Goal: Task Accomplishment & Management: Use online tool/utility

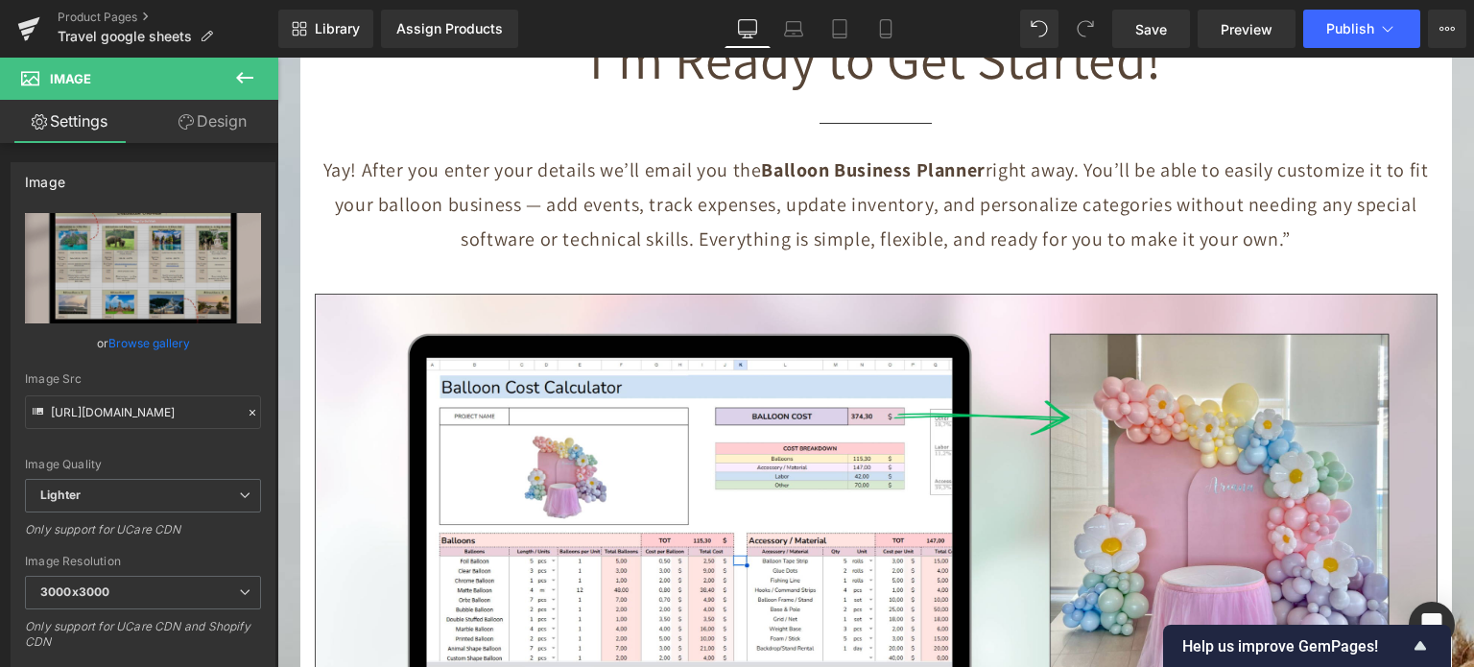
scroll to position [8324, 0]
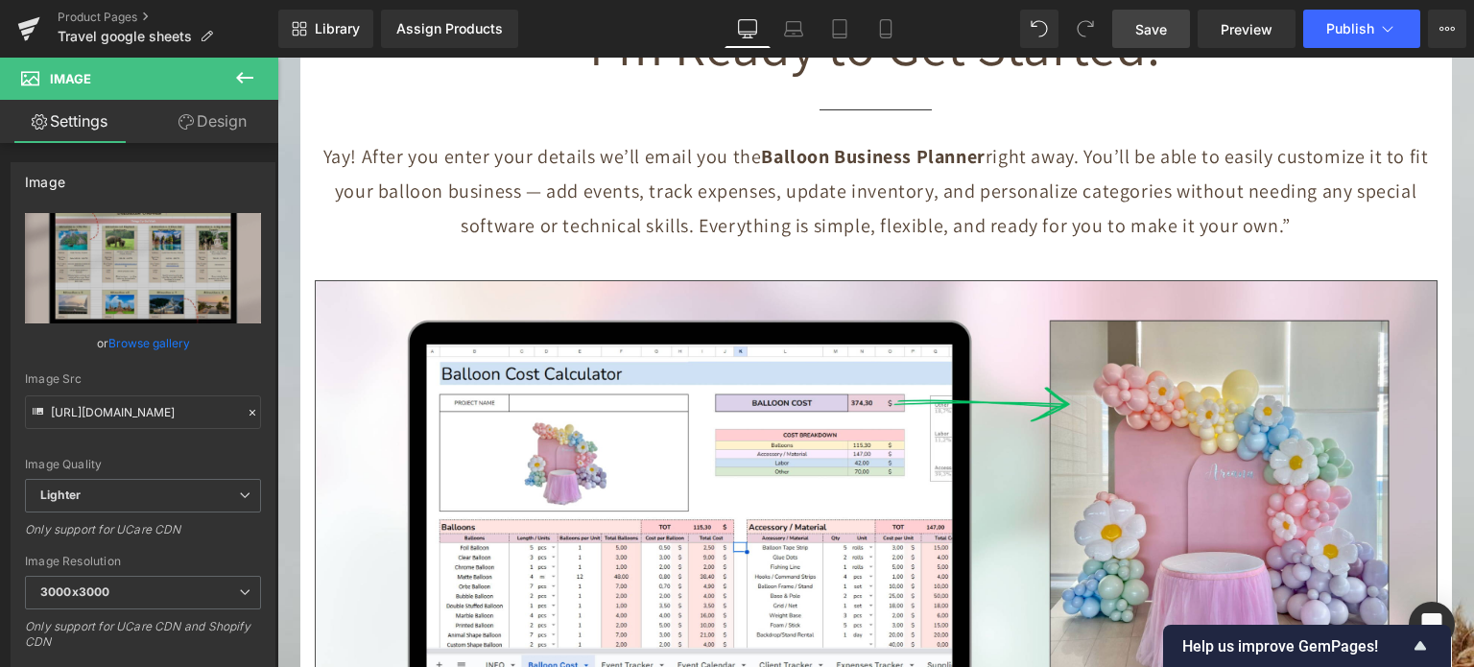
click at [1167, 25] on span "Save" at bounding box center [1151, 29] width 32 height 20
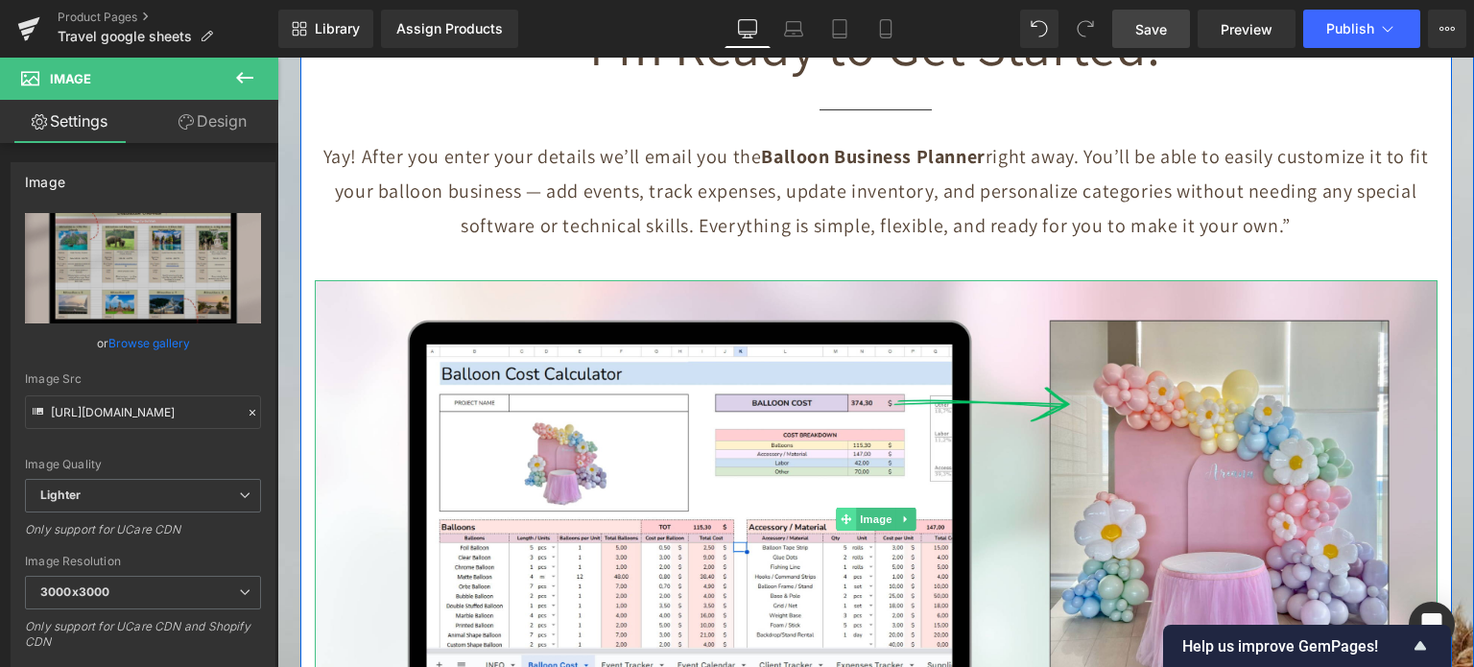
click at [872, 508] on span "Image" at bounding box center [876, 519] width 40 height 23
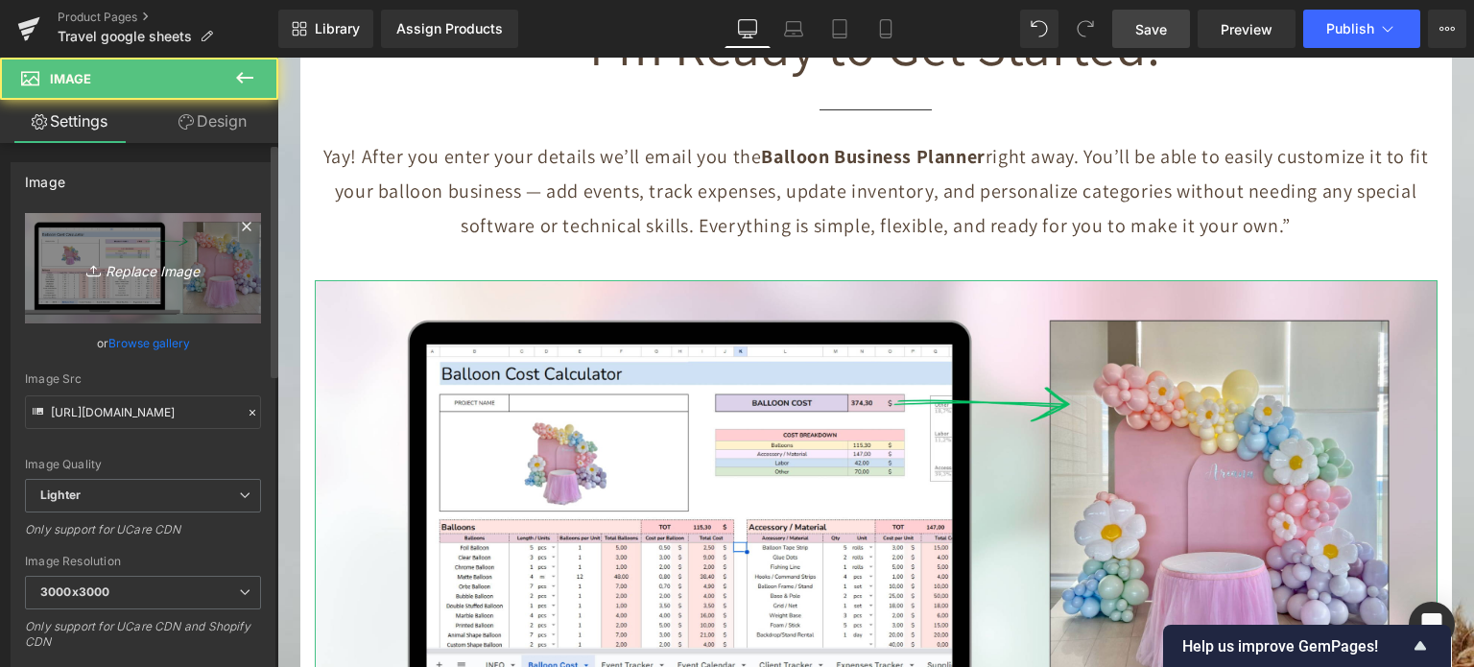
click at [166, 244] on link "Replace Image" at bounding box center [143, 268] width 236 height 110
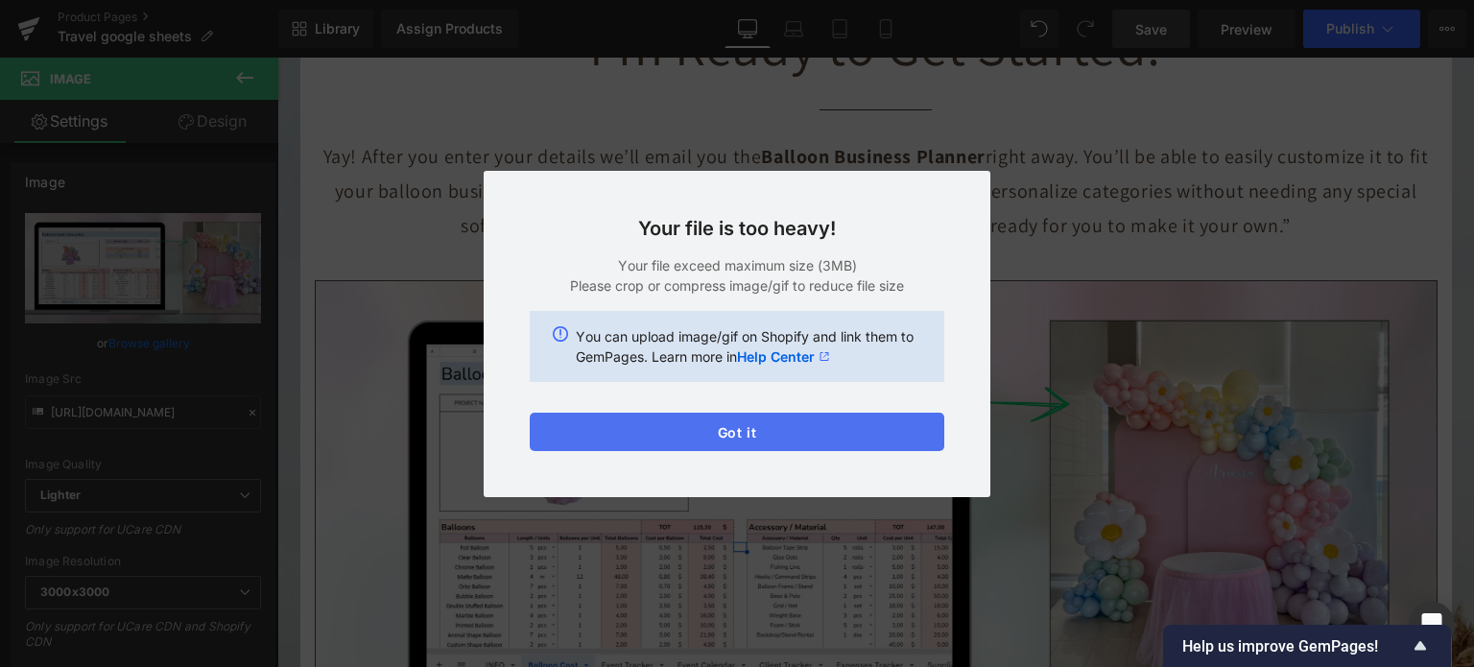
click at [763, 438] on button "Got it" at bounding box center [737, 432] width 415 height 38
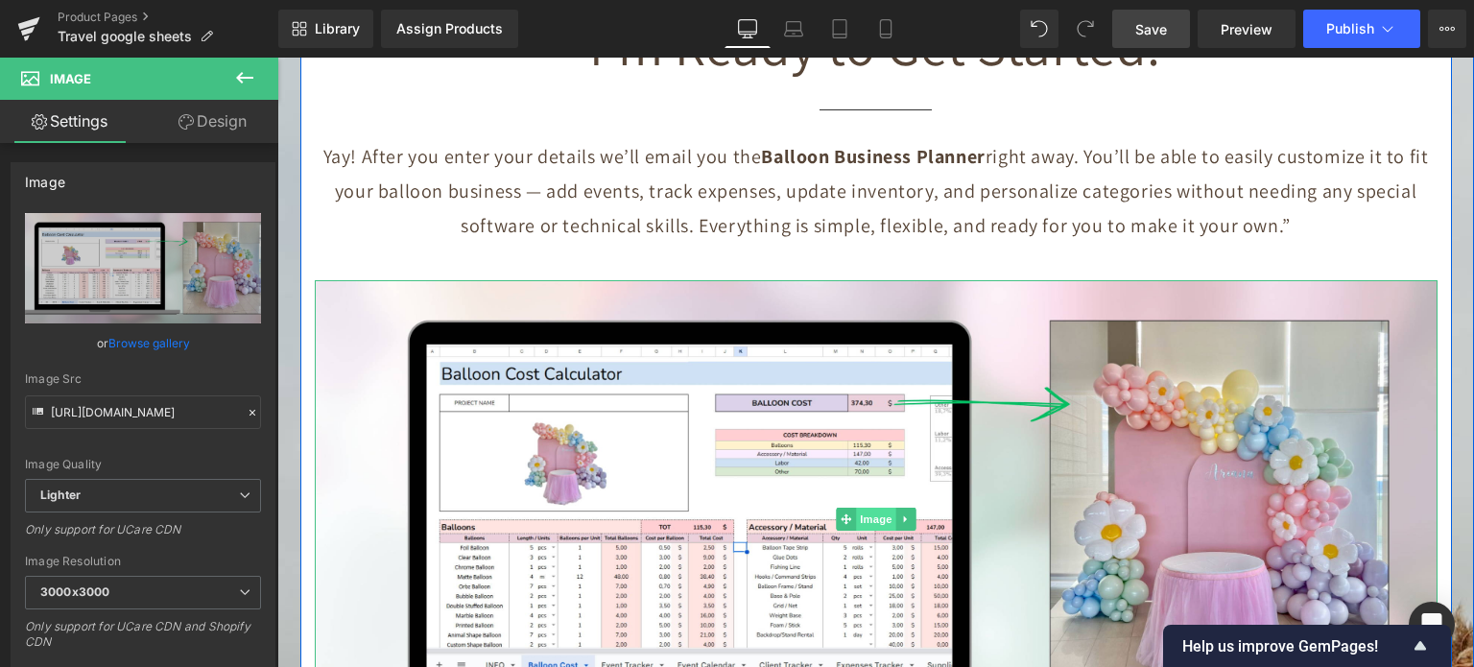
click at [857, 508] on span "Image" at bounding box center [876, 519] width 40 height 23
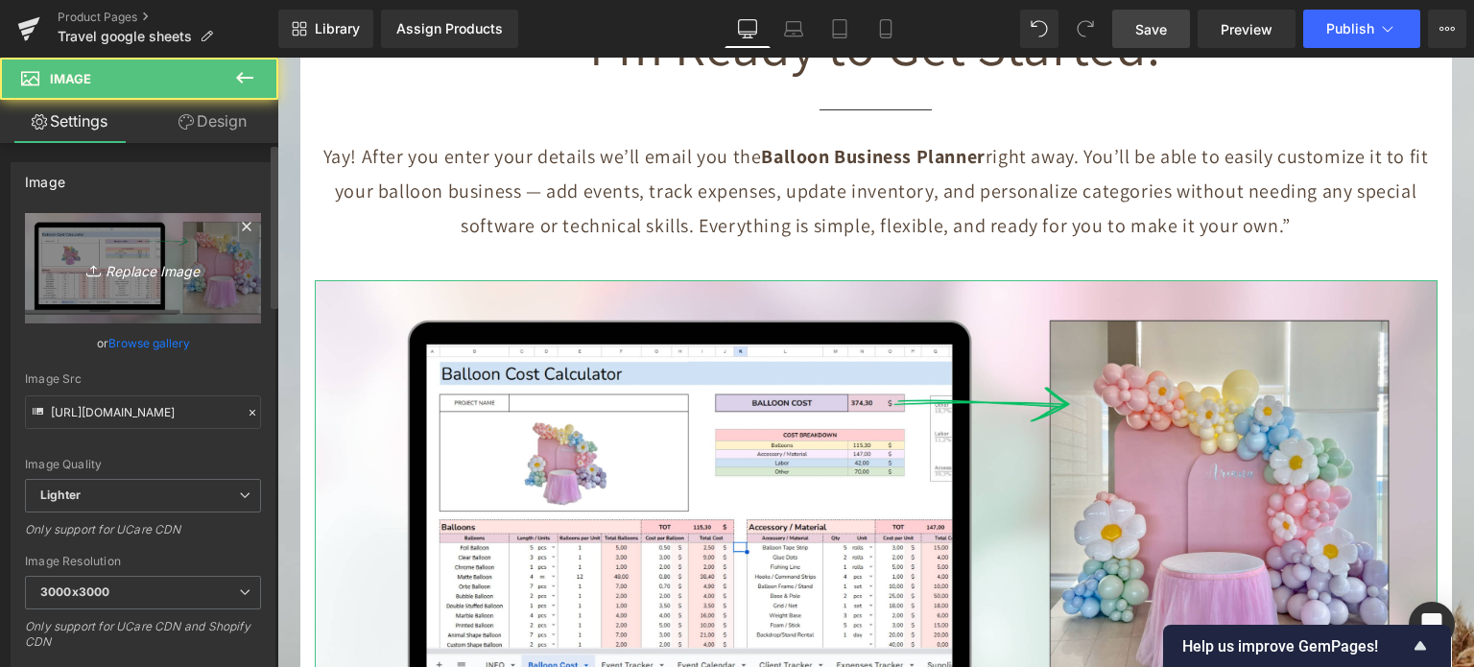
click at [119, 248] on link "Replace Image" at bounding box center [143, 268] width 236 height 110
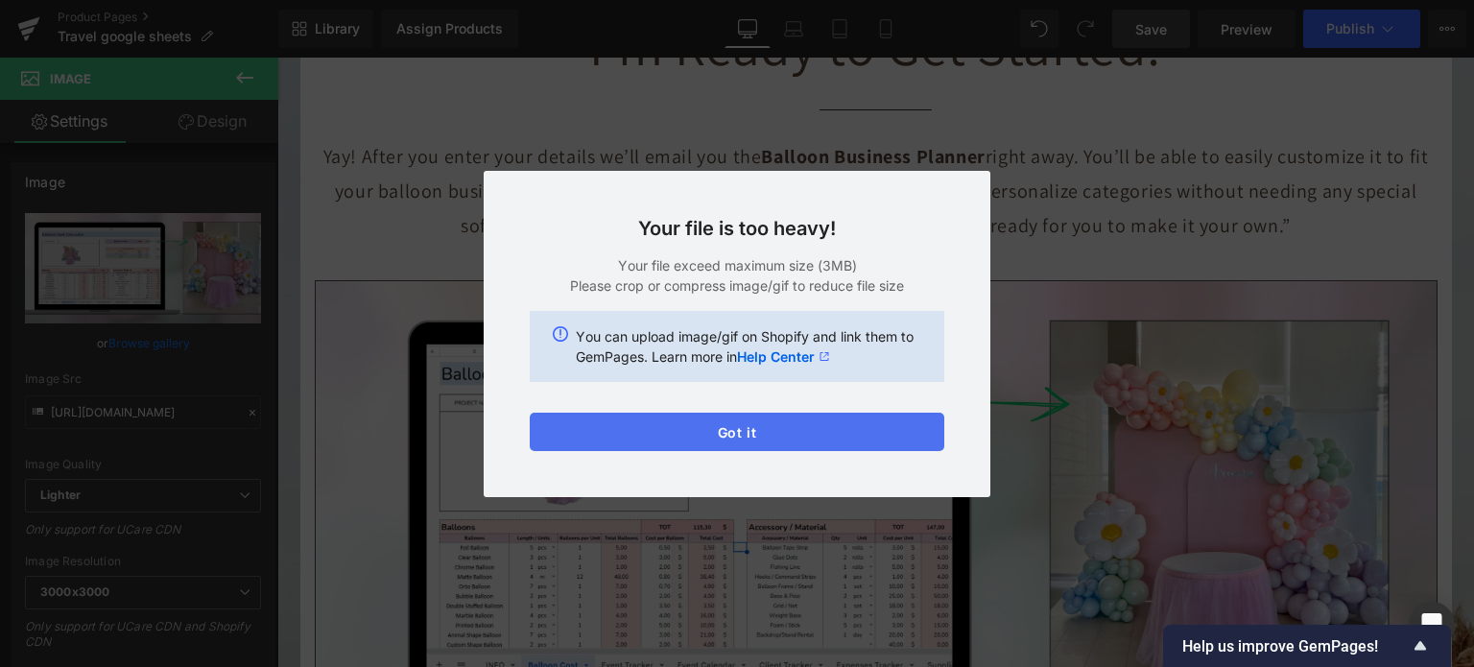
drag, startPoint x: 712, startPoint y: 422, endPoint x: 494, endPoint y: 562, distance: 259.0
click at [712, 422] on button "Got it" at bounding box center [737, 432] width 415 height 38
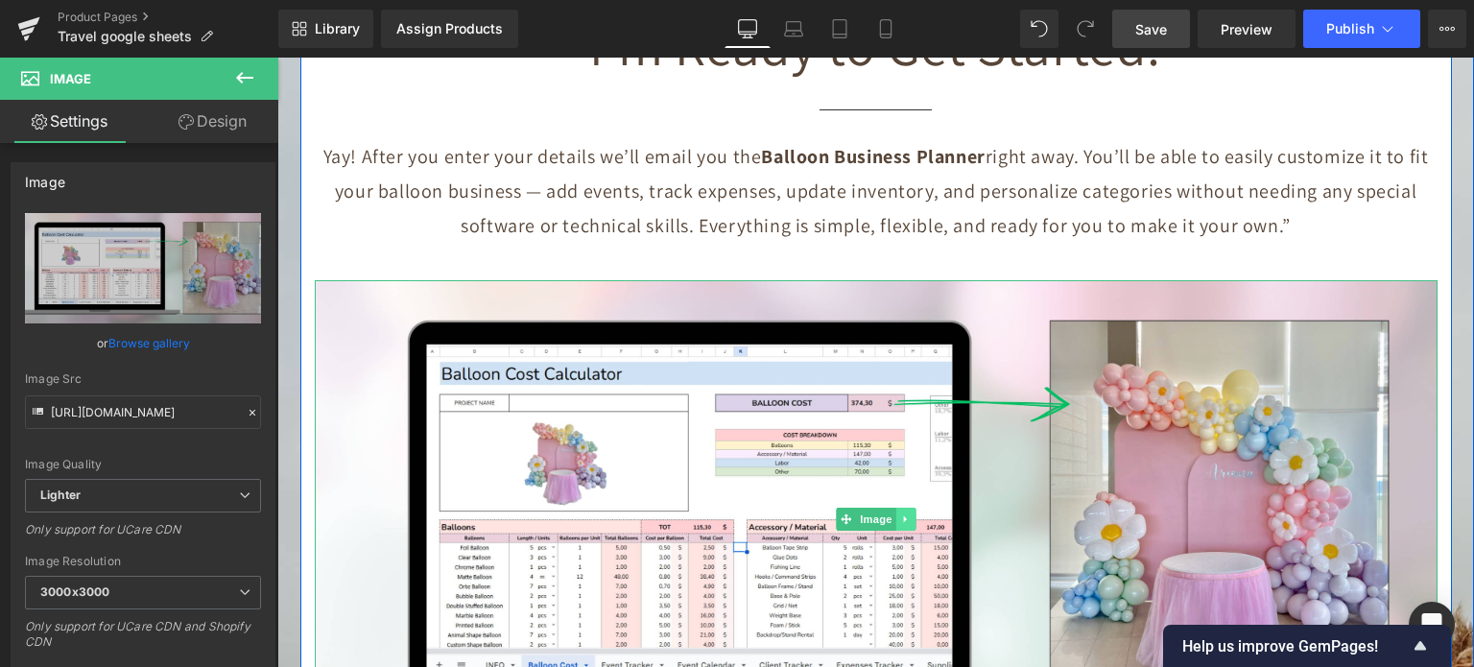
click at [895, 508] on link at bounding box center [905, 519] width 20 height 23
click at [845, 508] on link "Image" at bounding box center [836, 519] width 60 height 23
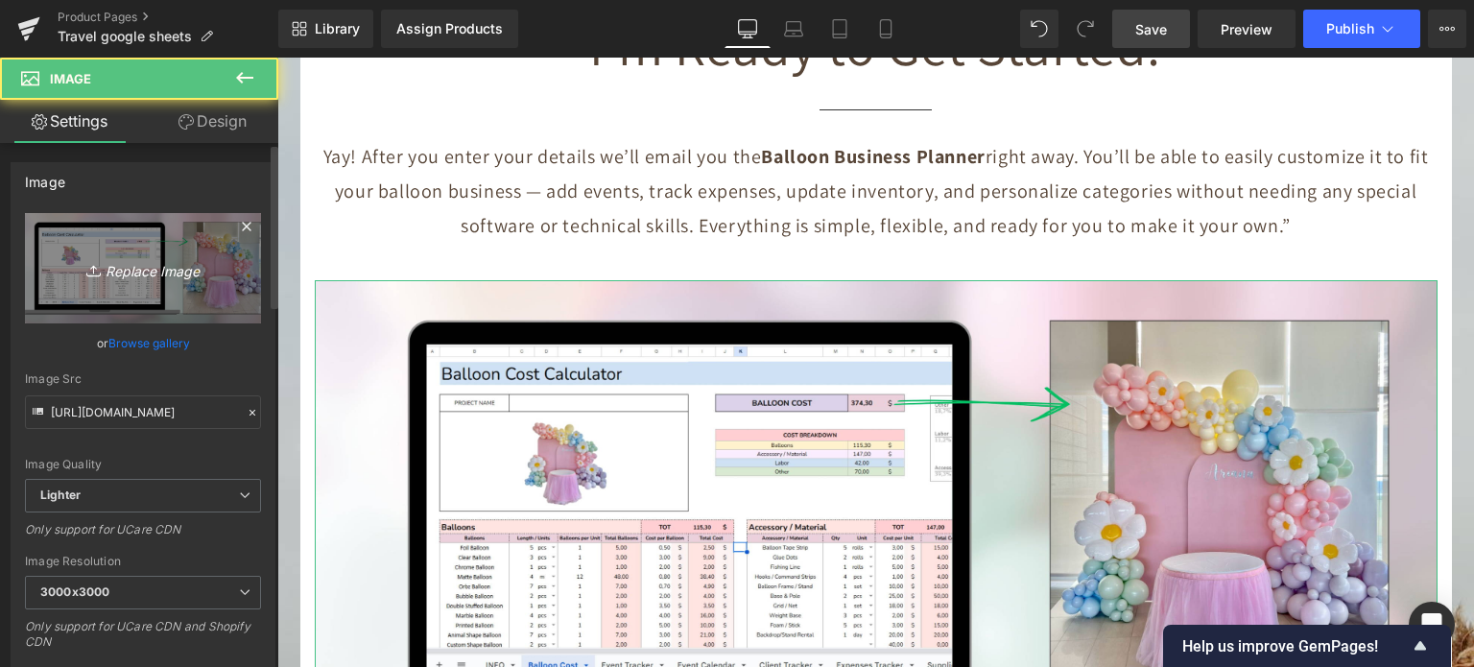
click at [151, 272] on icon "Replace Image" at bounding box center [143, 268] width 154 height 24
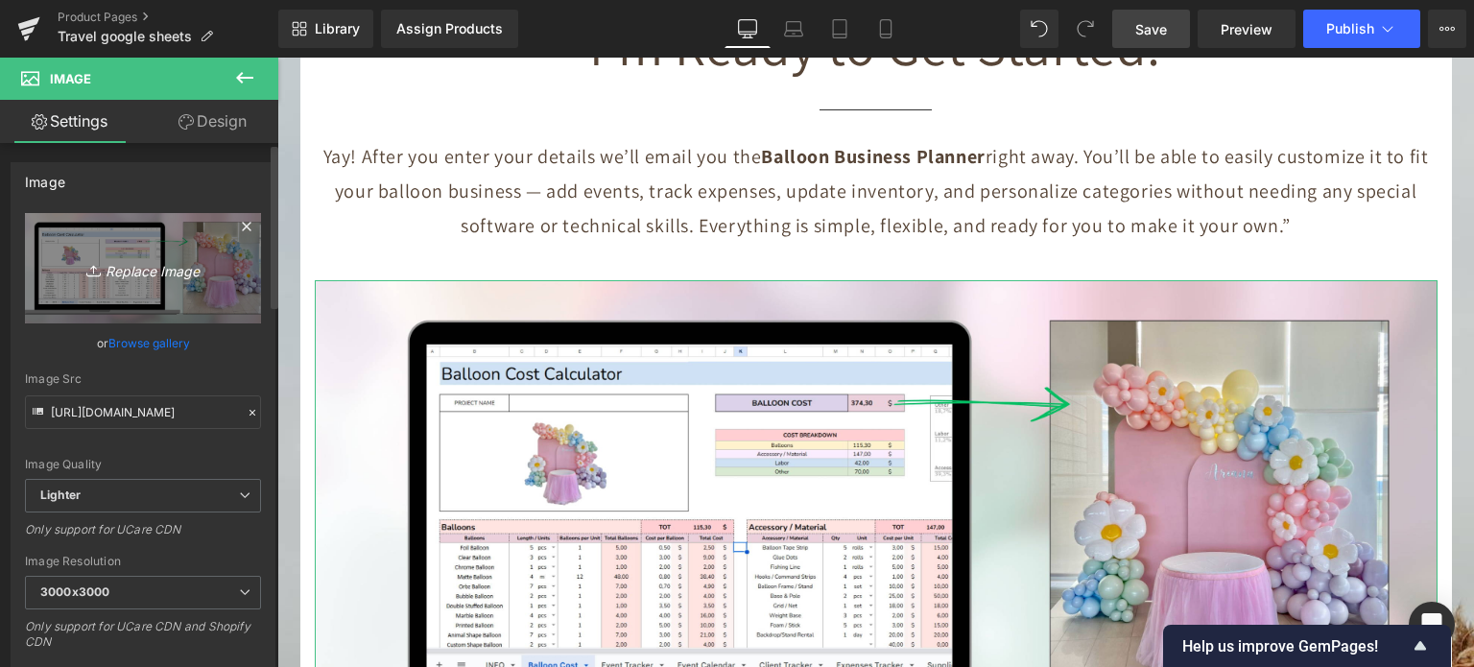
click at [159, 278] on icon "Replace Image" at bounding box center [143, 268] width 154 height 24
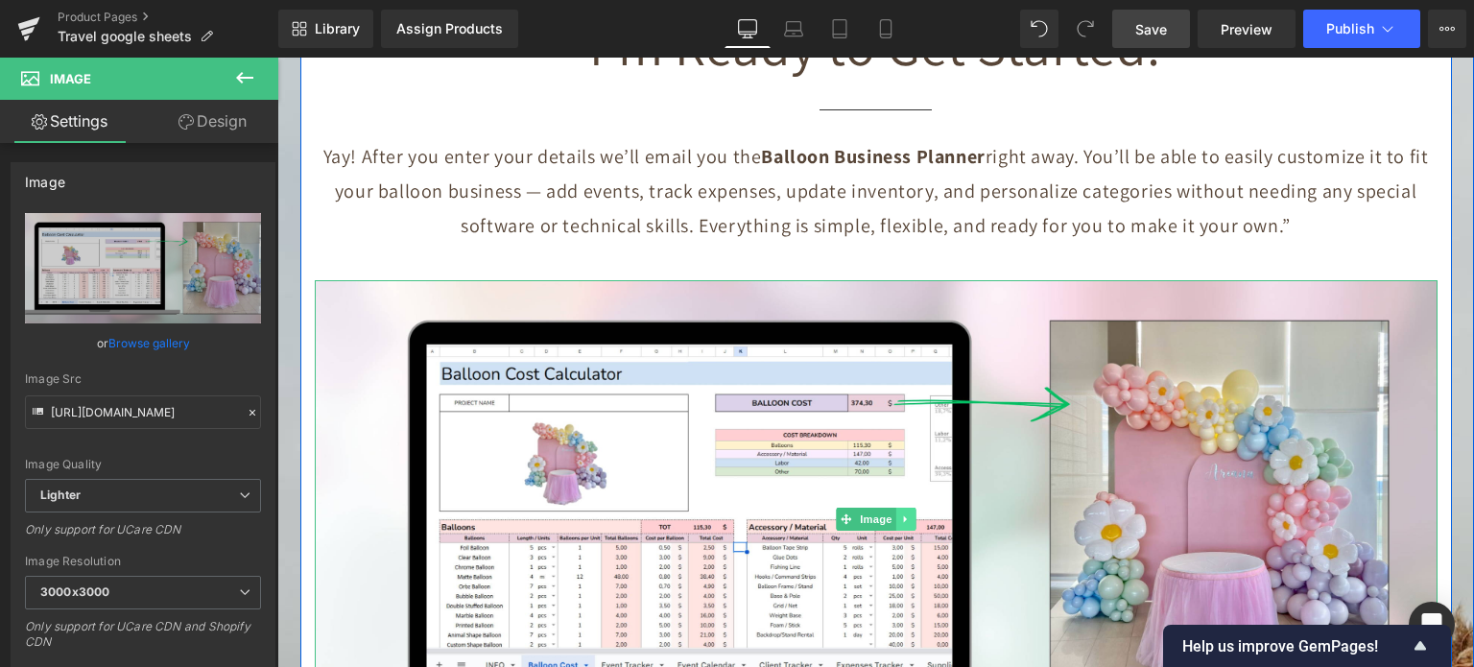
click at [903, 513] on icon at bounding box center [905, 519] width 11 height 12
click at [891, 513] on icon at bounding box center [896, 519] width 11 height 12
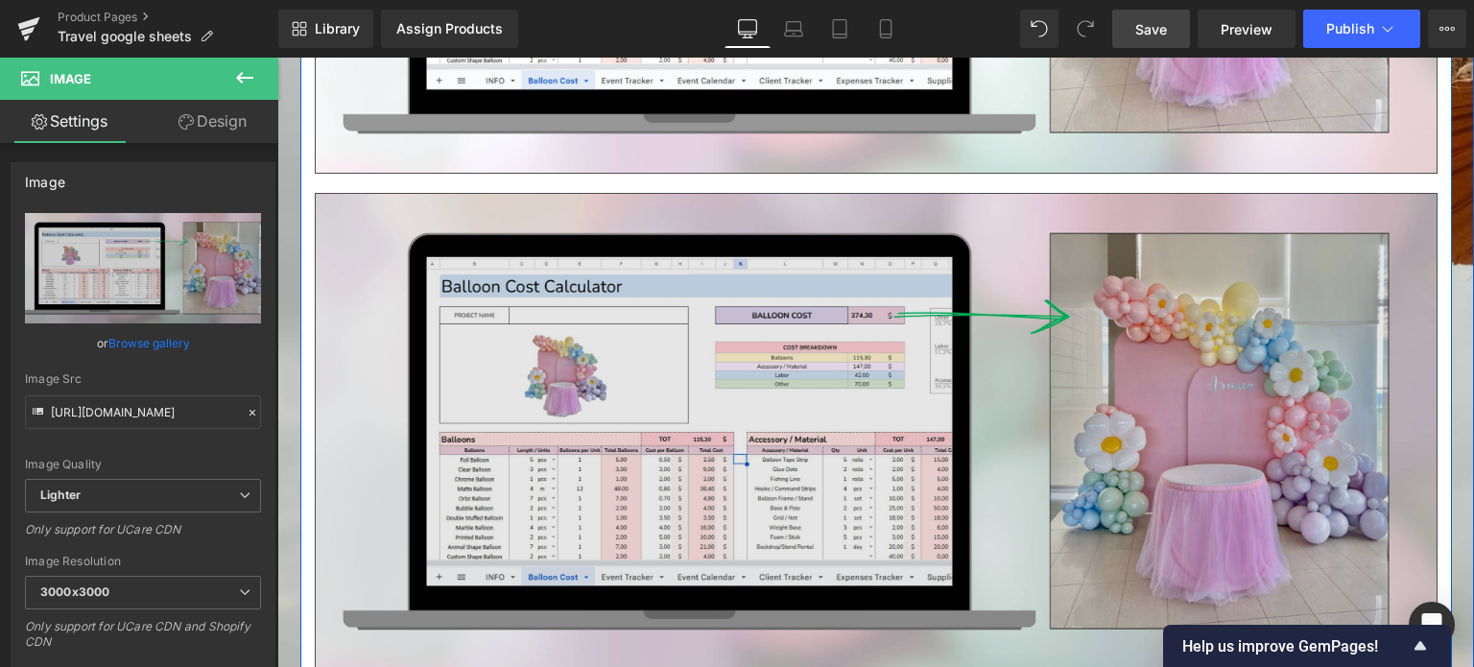
scroll to position [8952, 0]
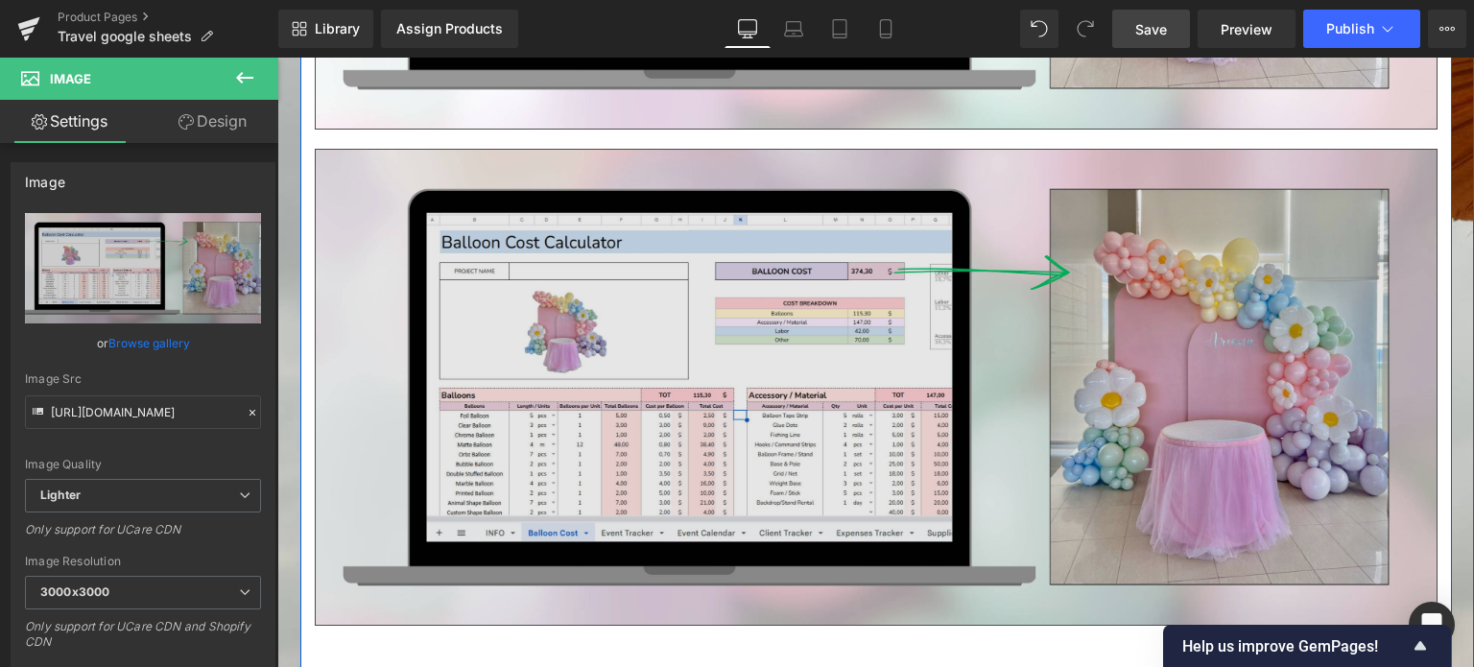
click at [772, 373] on img at bounding box center [876, 388] width 1123 height 478
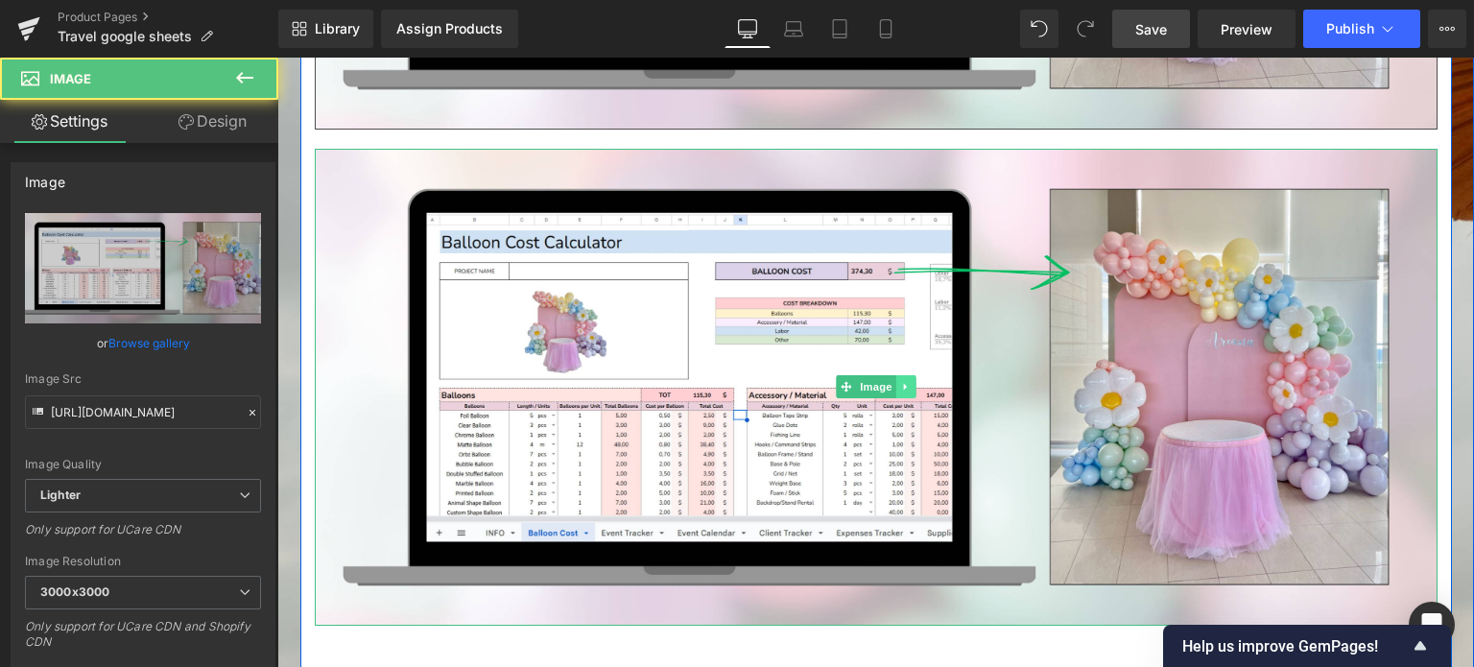
click at [906, 375] on link at bounding box center [905, 386] width 20 height 23
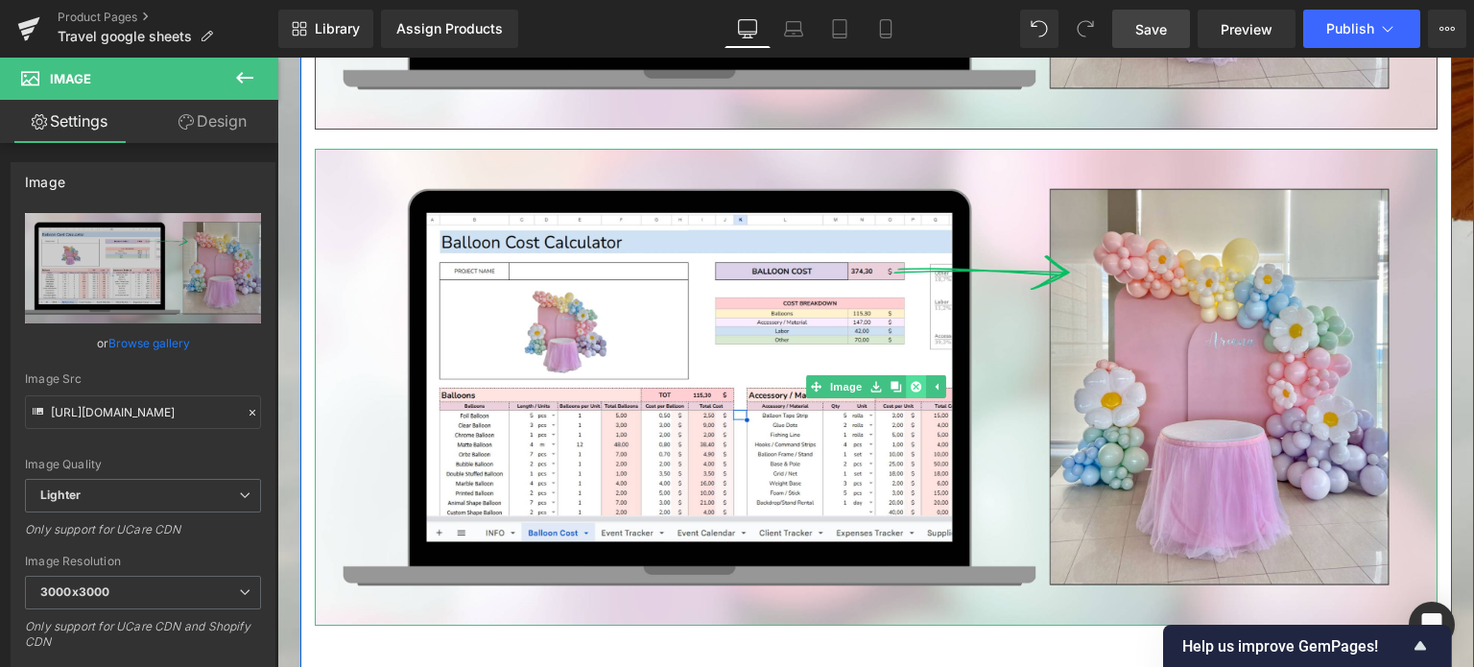
click at [910, 382] on icon at bounding box center [915, 387] width 11 height 11
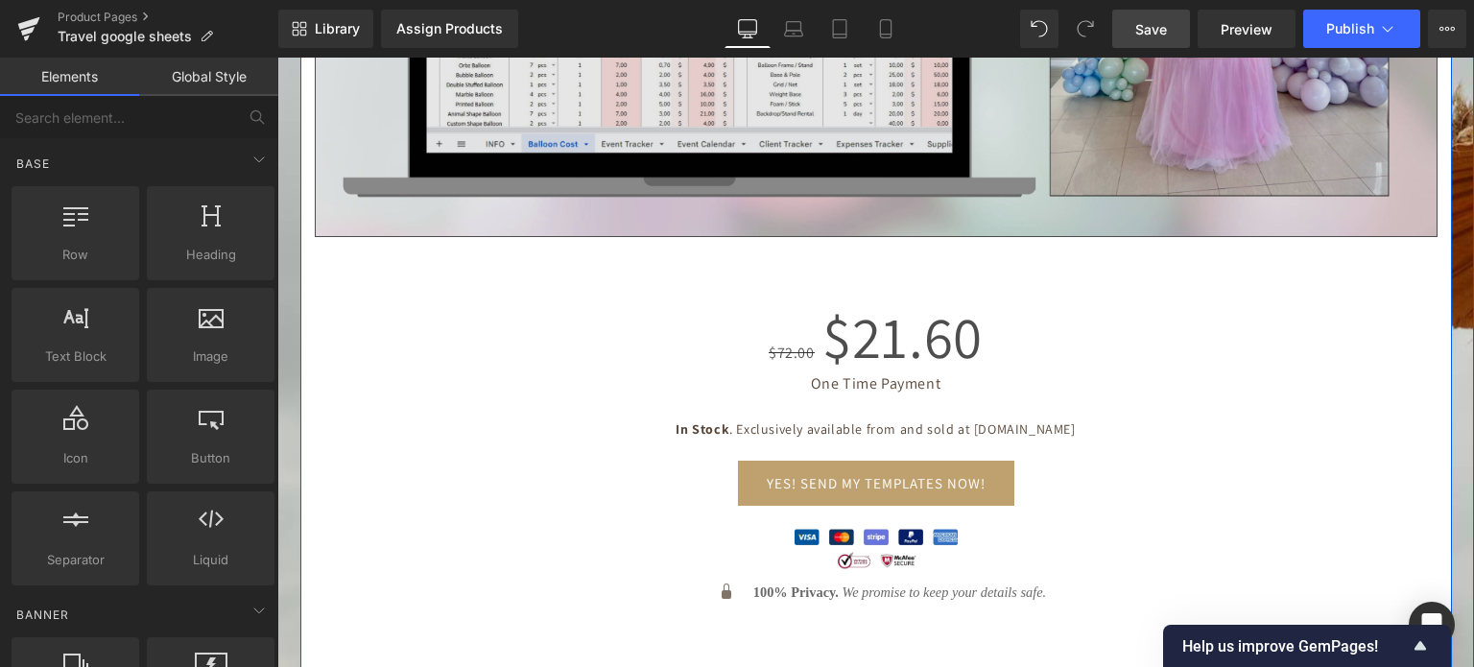
scroll to position [8569, 0]
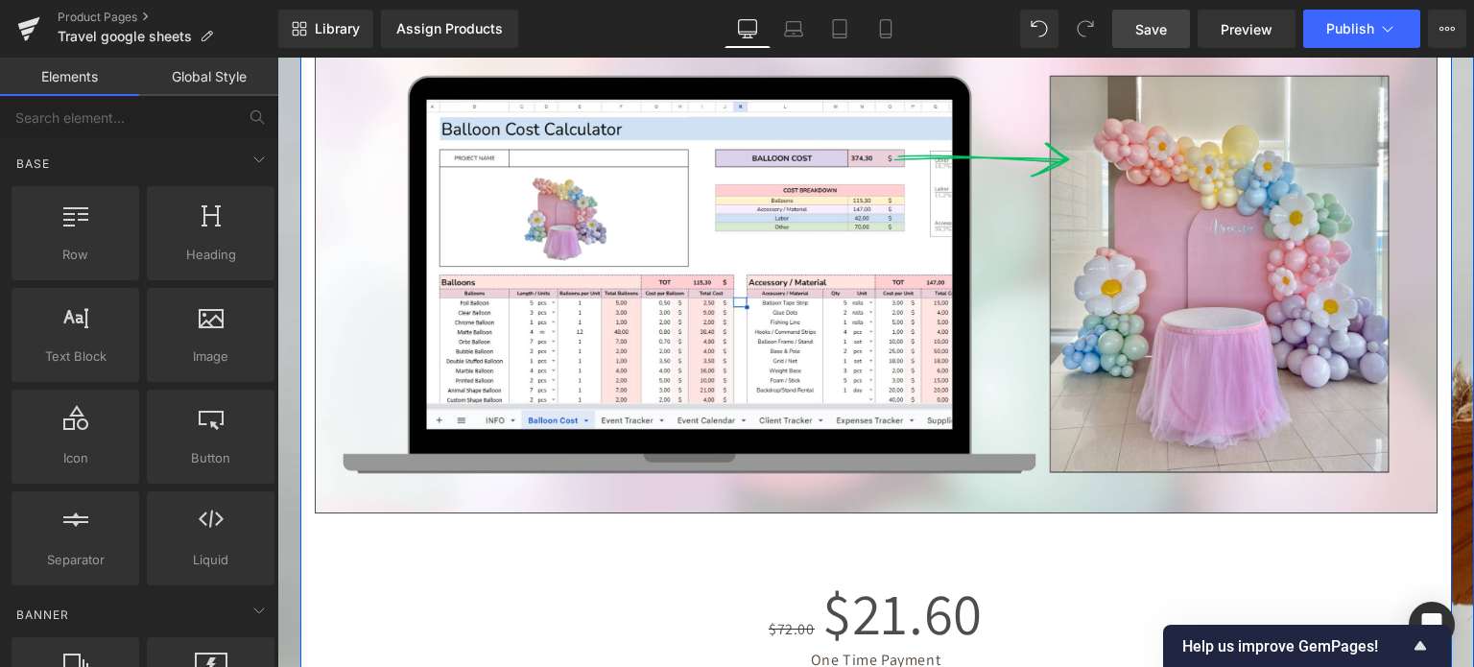
click at [903, 258] on div "Image" at bounding box center [876, 275] width 1123 height 478
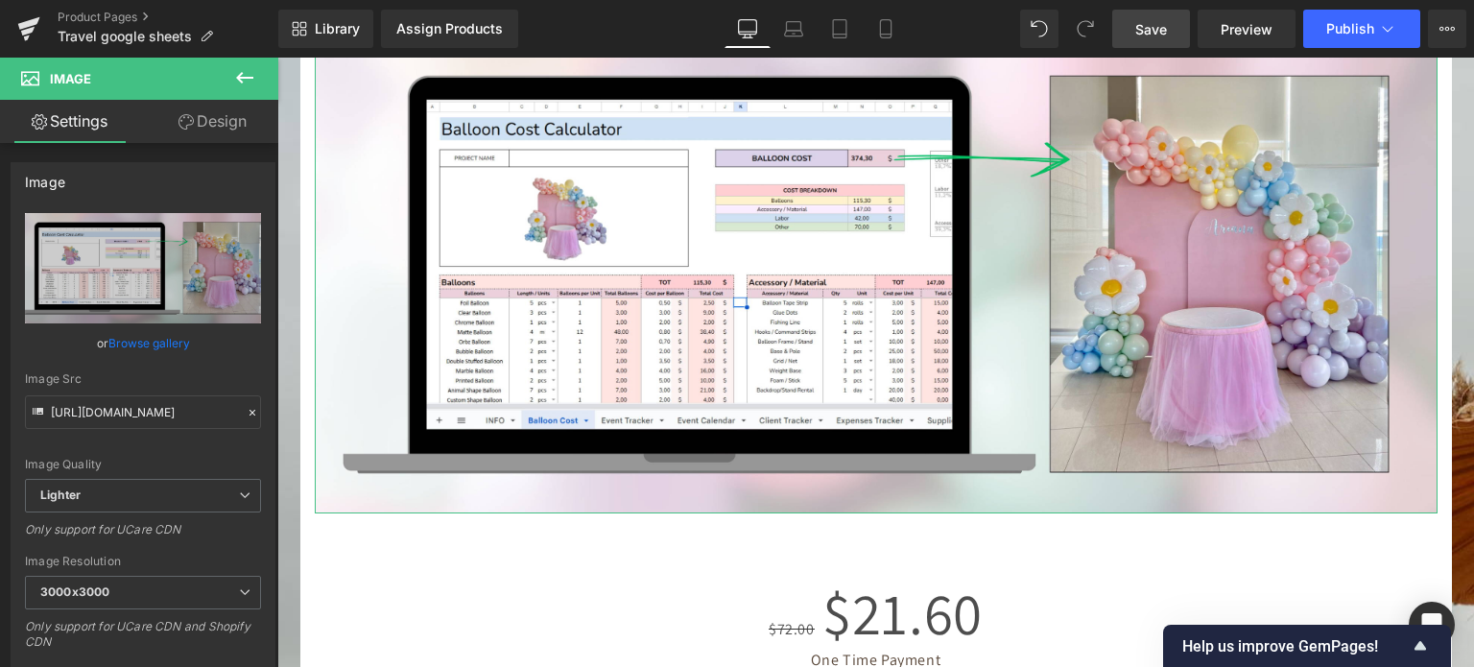
click at [215, 115] on link "Design" at bounding box center [212, 121] width 139 height 43
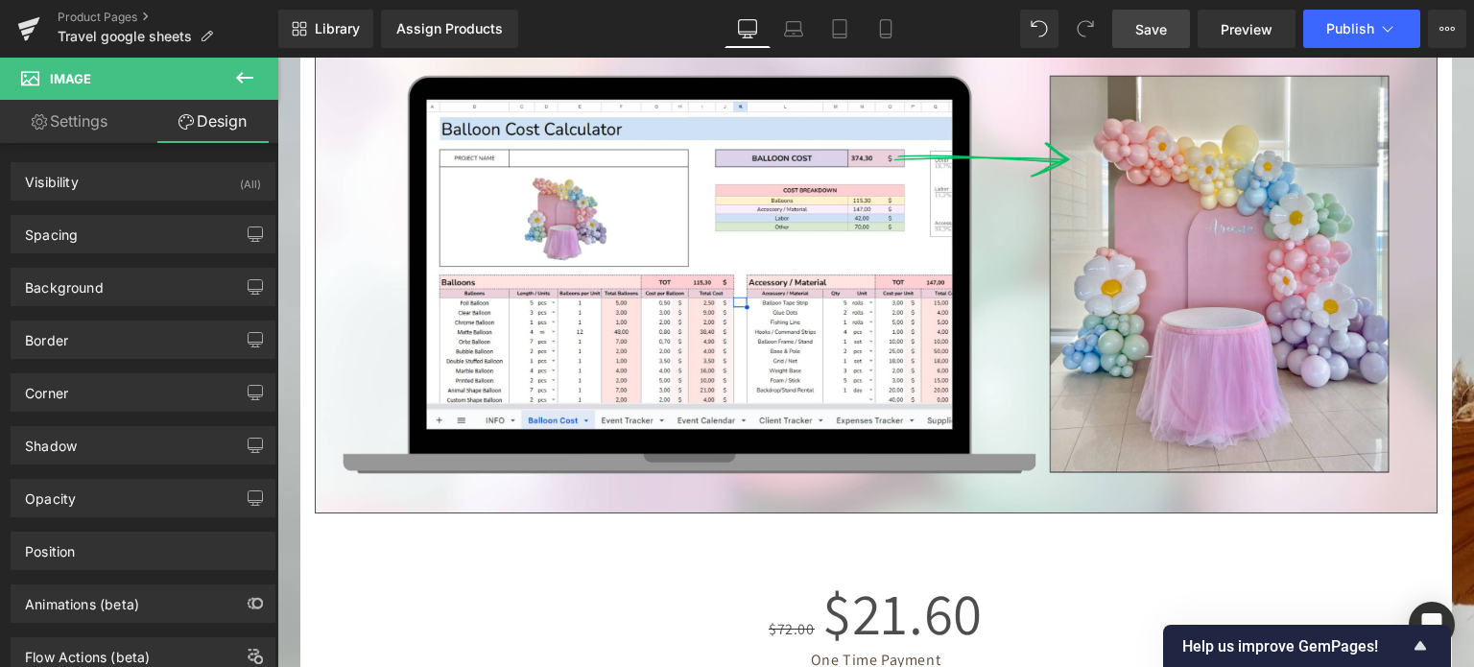
click at [242, 77] on icon at bounding box center [244, 78] width 17 height 12
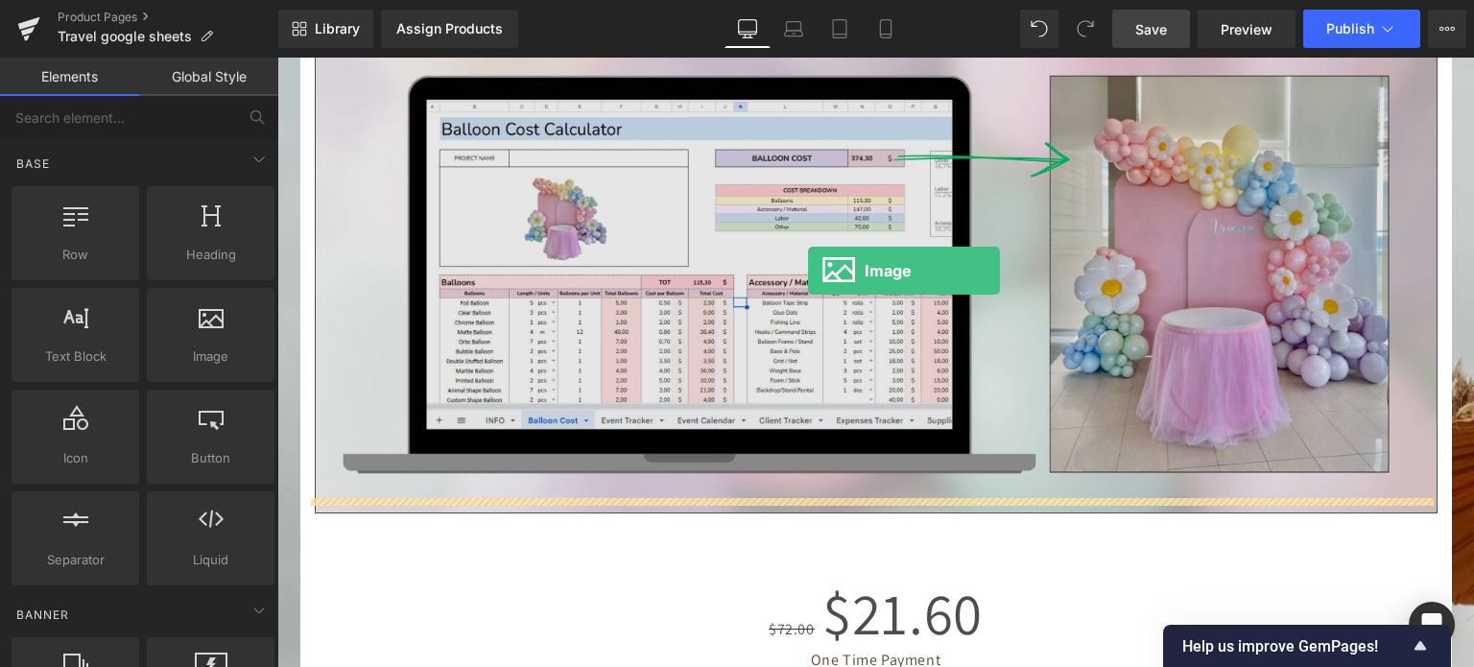
drag, startPoint x: 465, startPoint y: 426, endPoint x: 808, endPoint y: 272, distance: 376.7
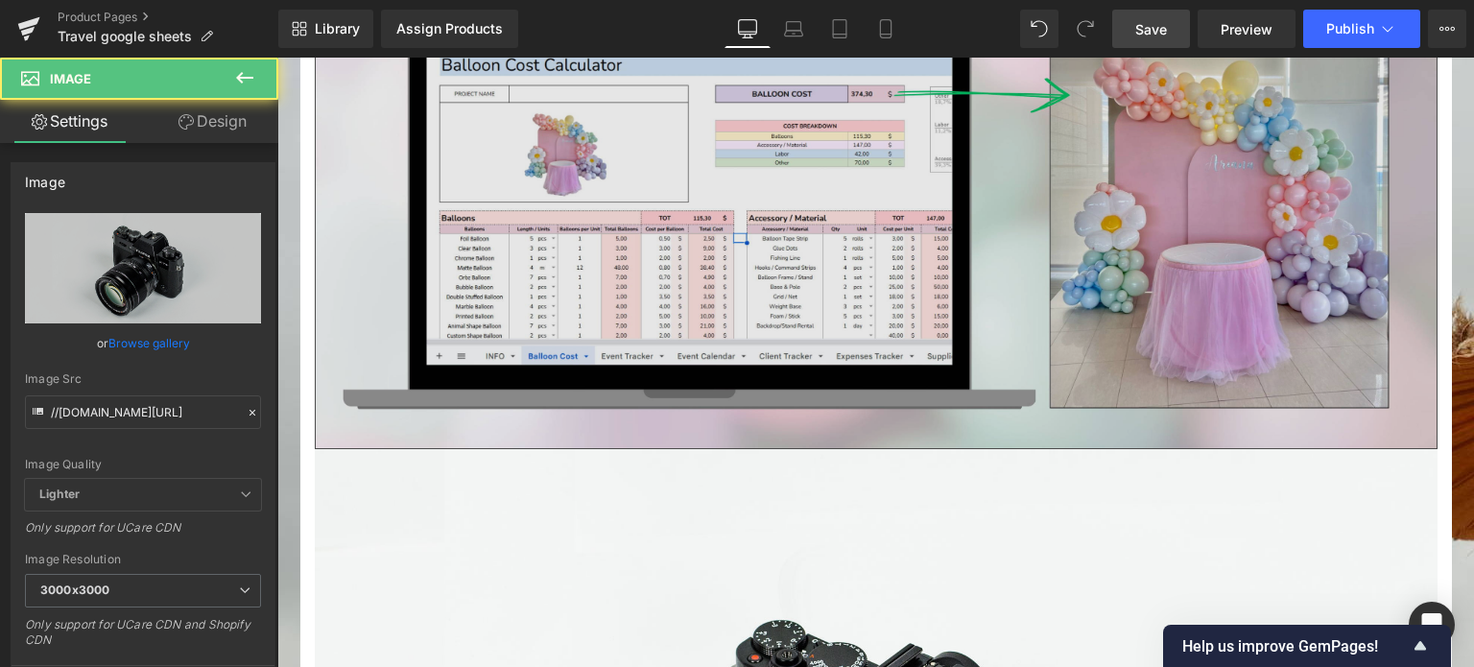
scroll to position [8760, 0]
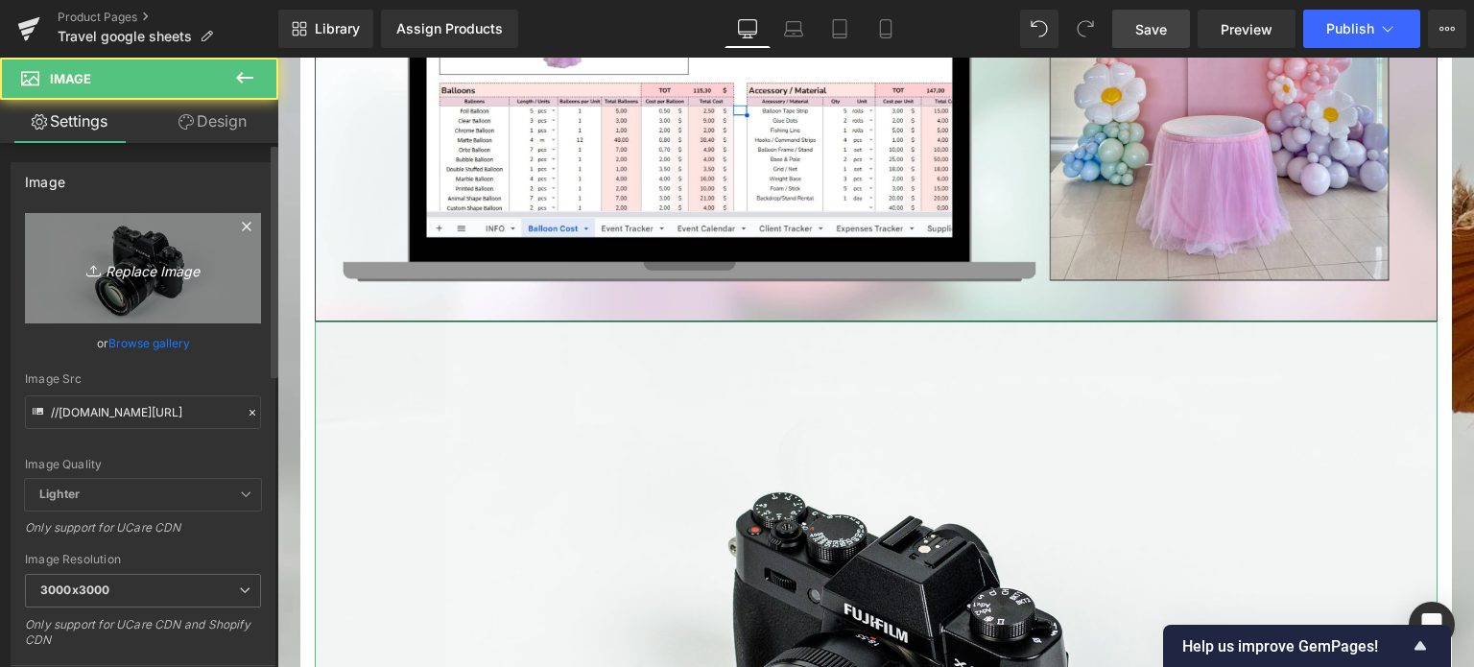
click at [164, 260] on icon "Replace Image" at bounding box center [143, 268] width 154 height 24
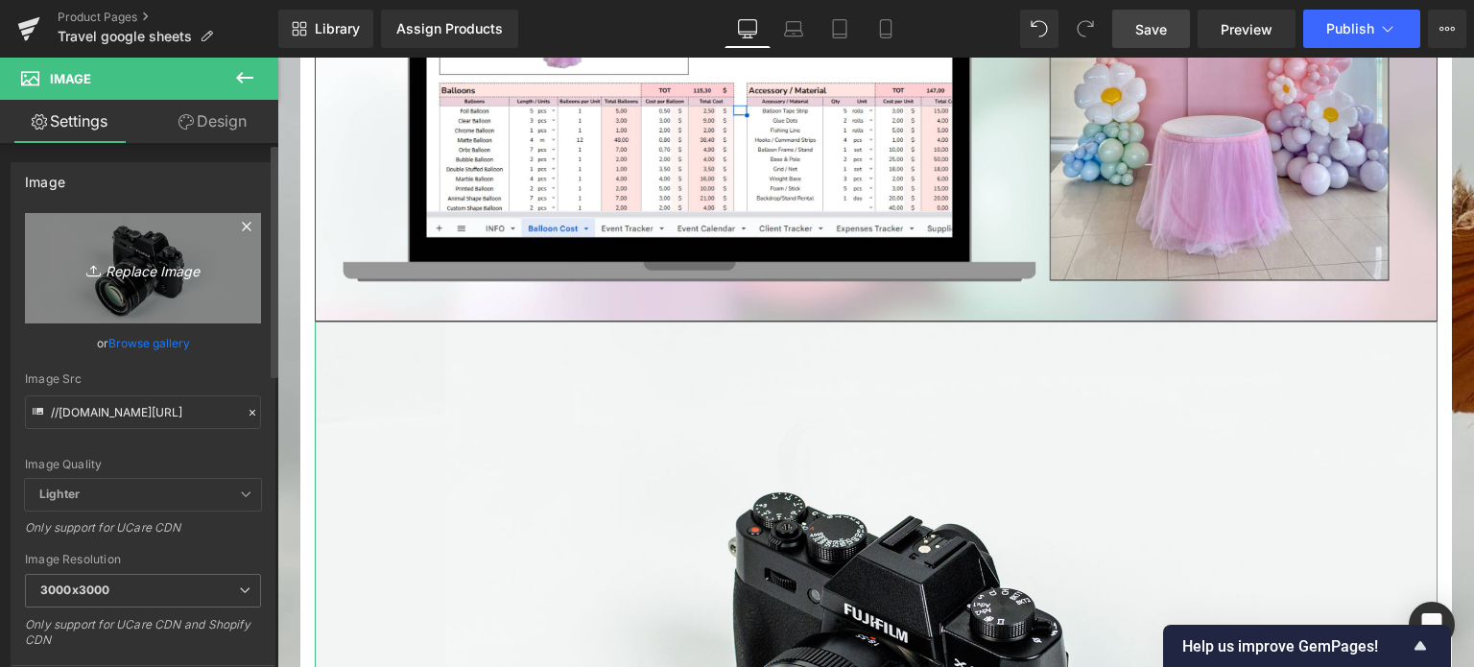
type input "C:\fakepath\Buy Once, Use Forever.jpg"
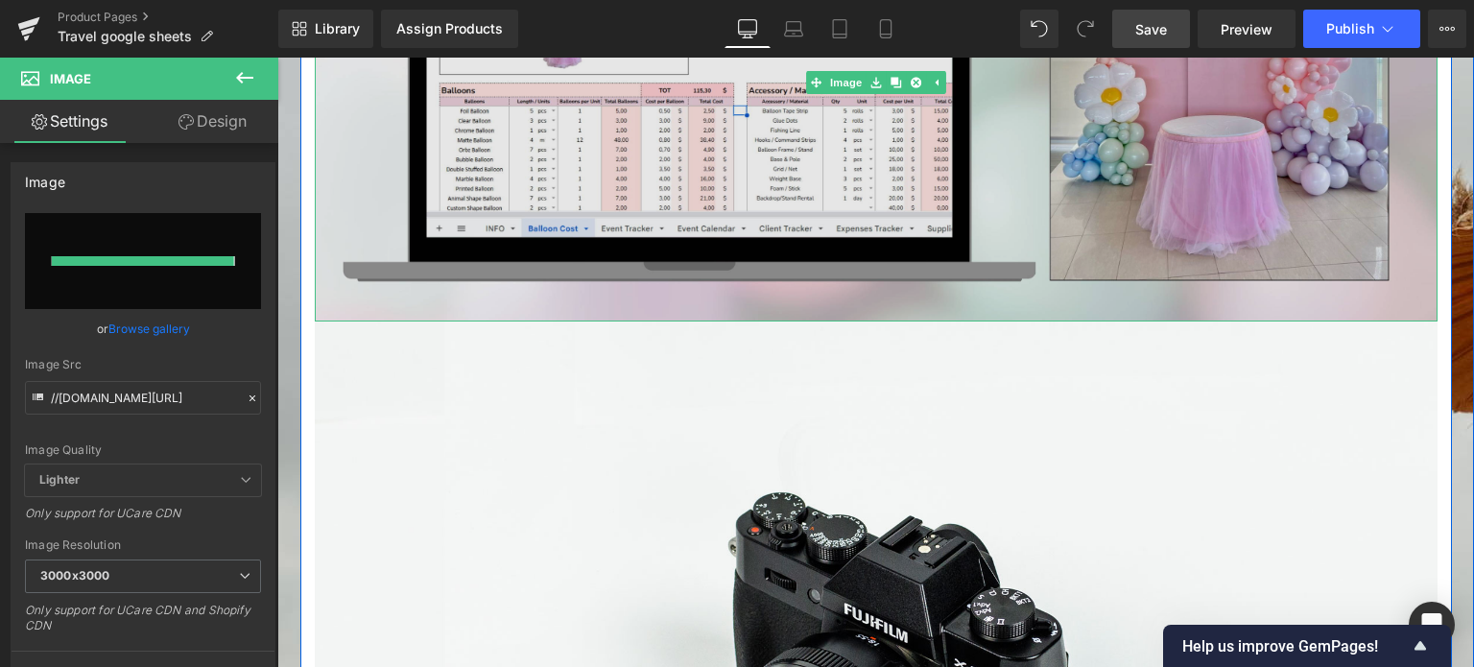
type input "[URL][DOMAIN_NAME]"
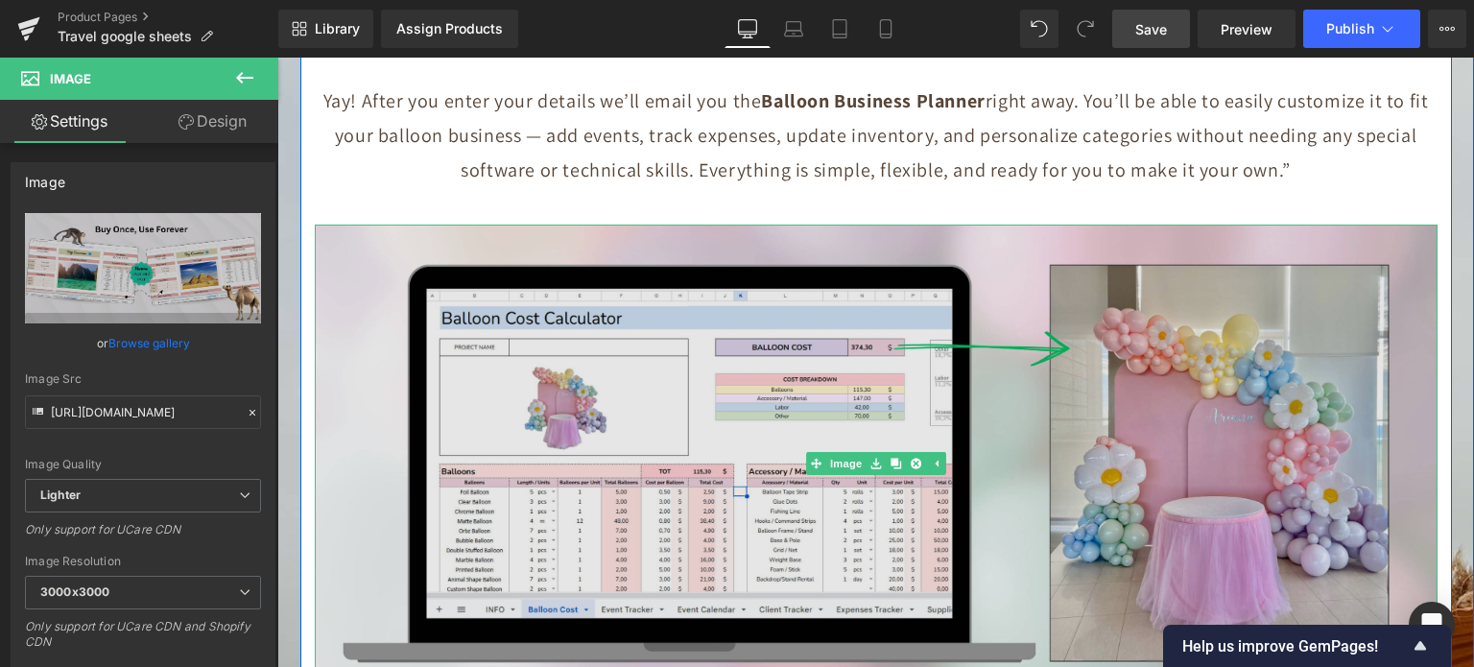
scroll to position [8377, 0]
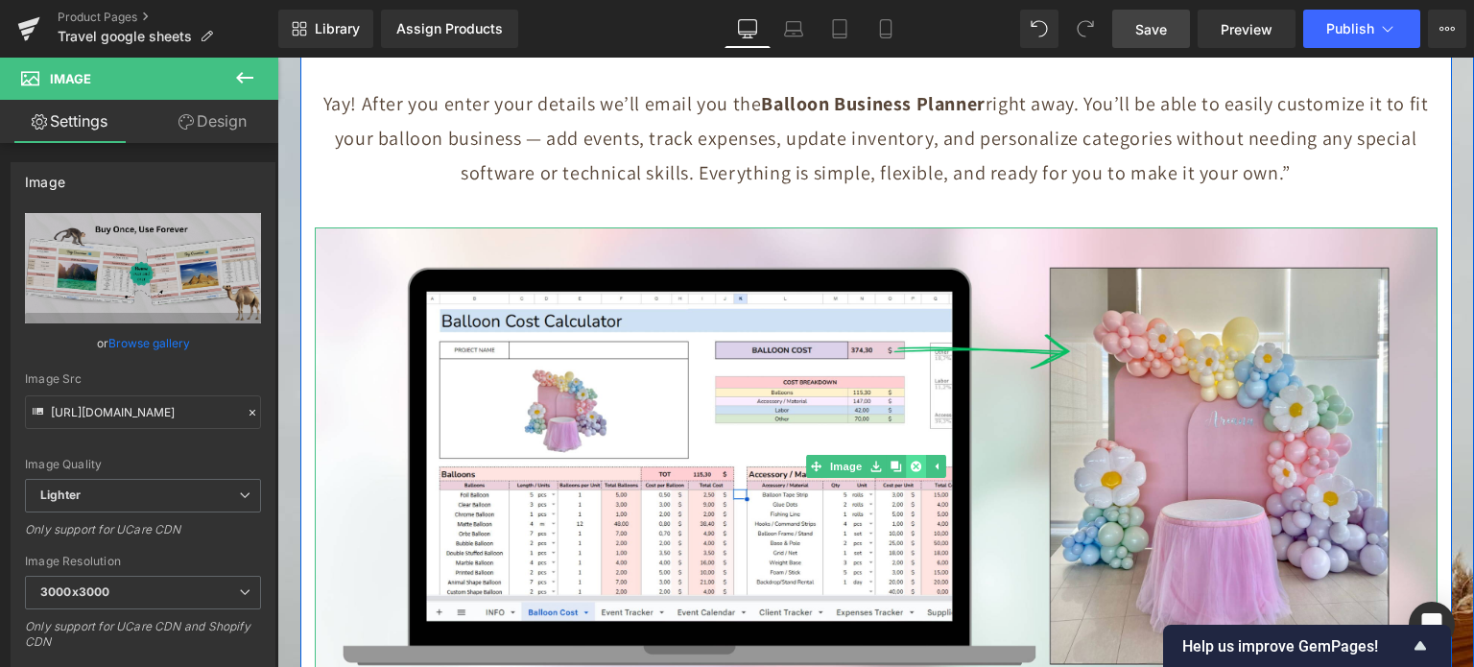
click at [910, 461] on icon at bounding box center [915, 466] width 11 height 11
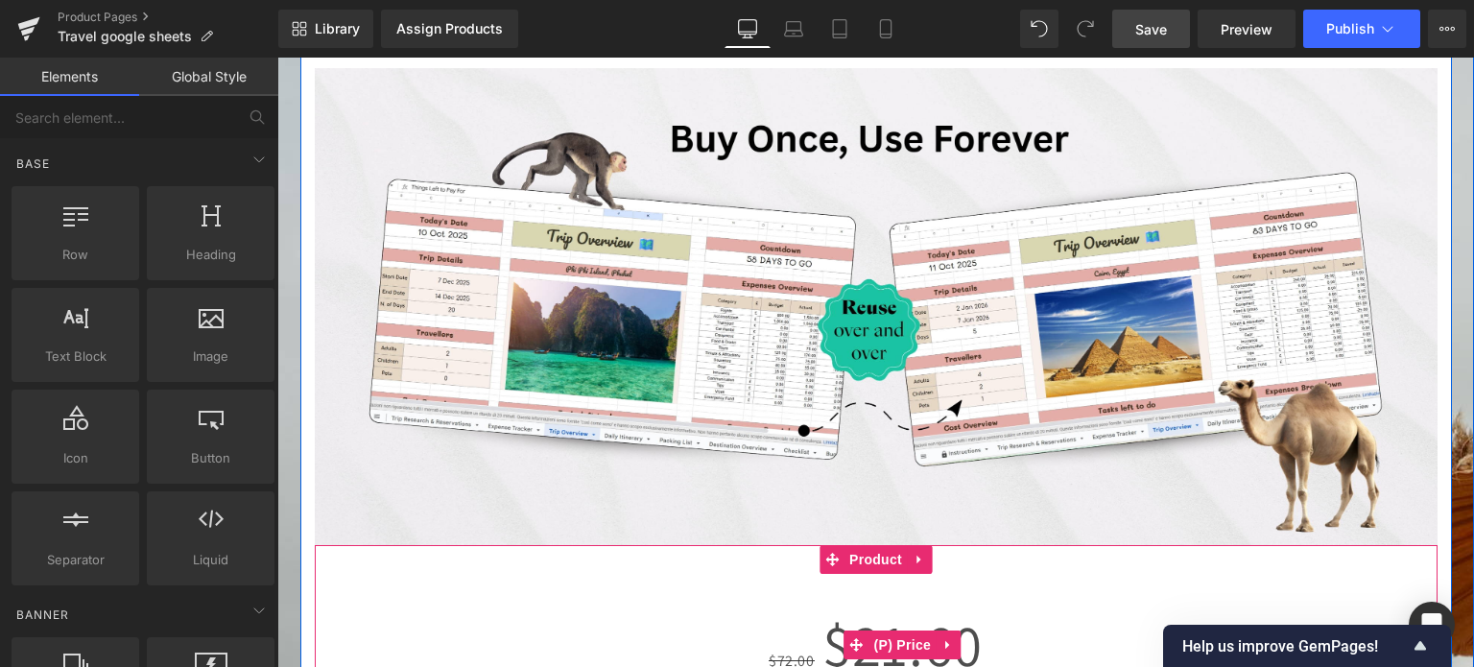
scroll to position [8473, 0]
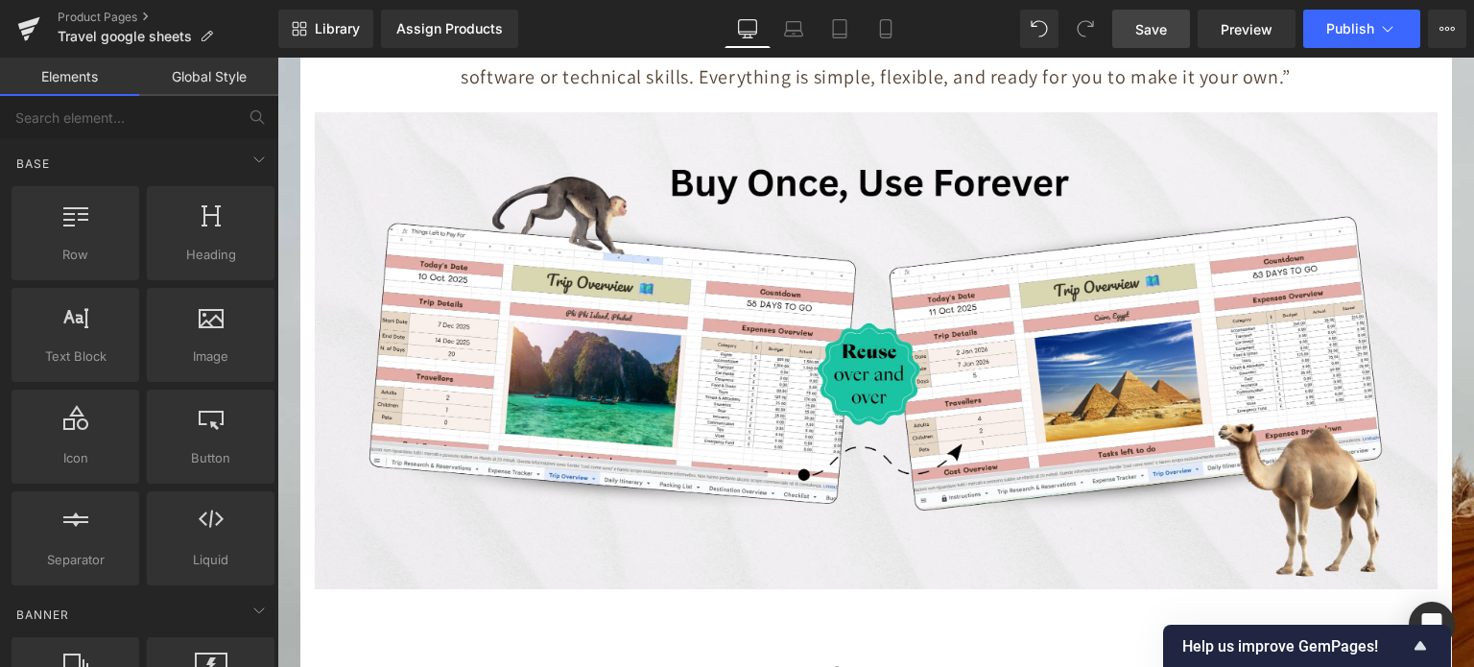
click at [1161, 22] on span "Save" at bounding box center [1151, 29] width 32 height 20
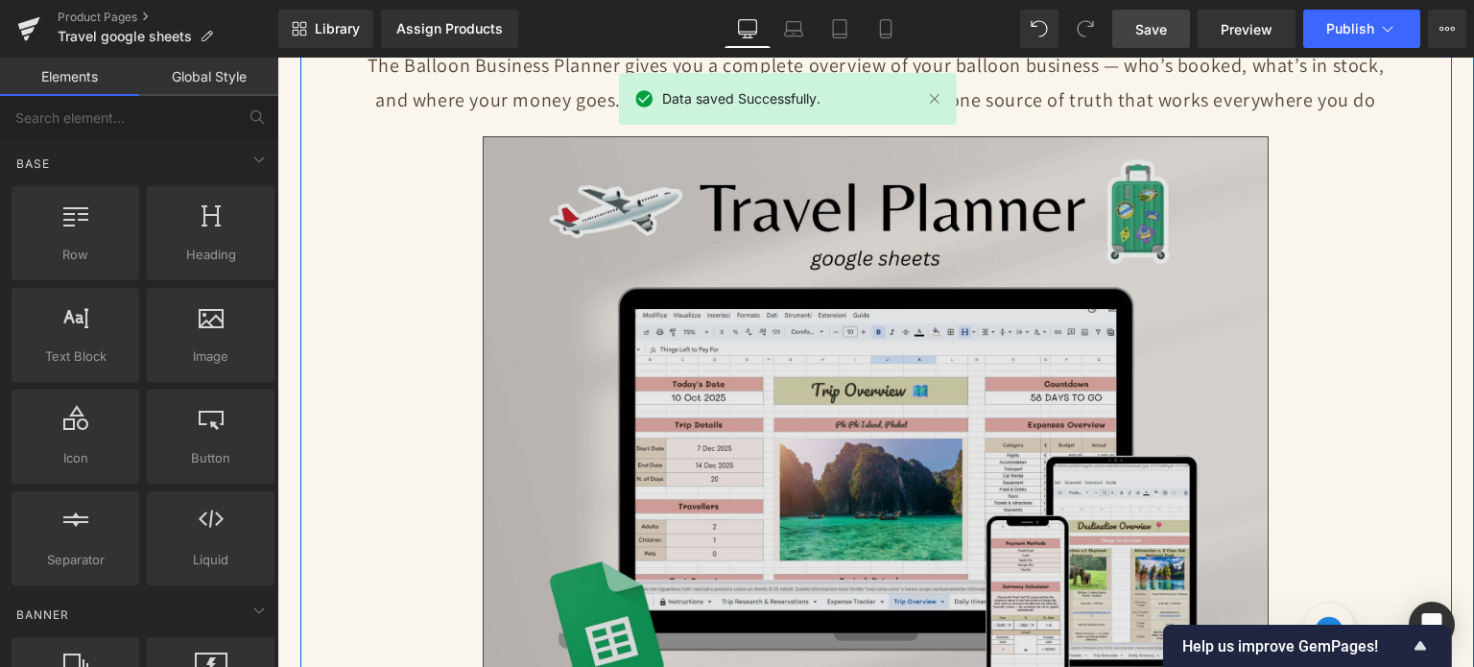
scroll to position [219, 0]
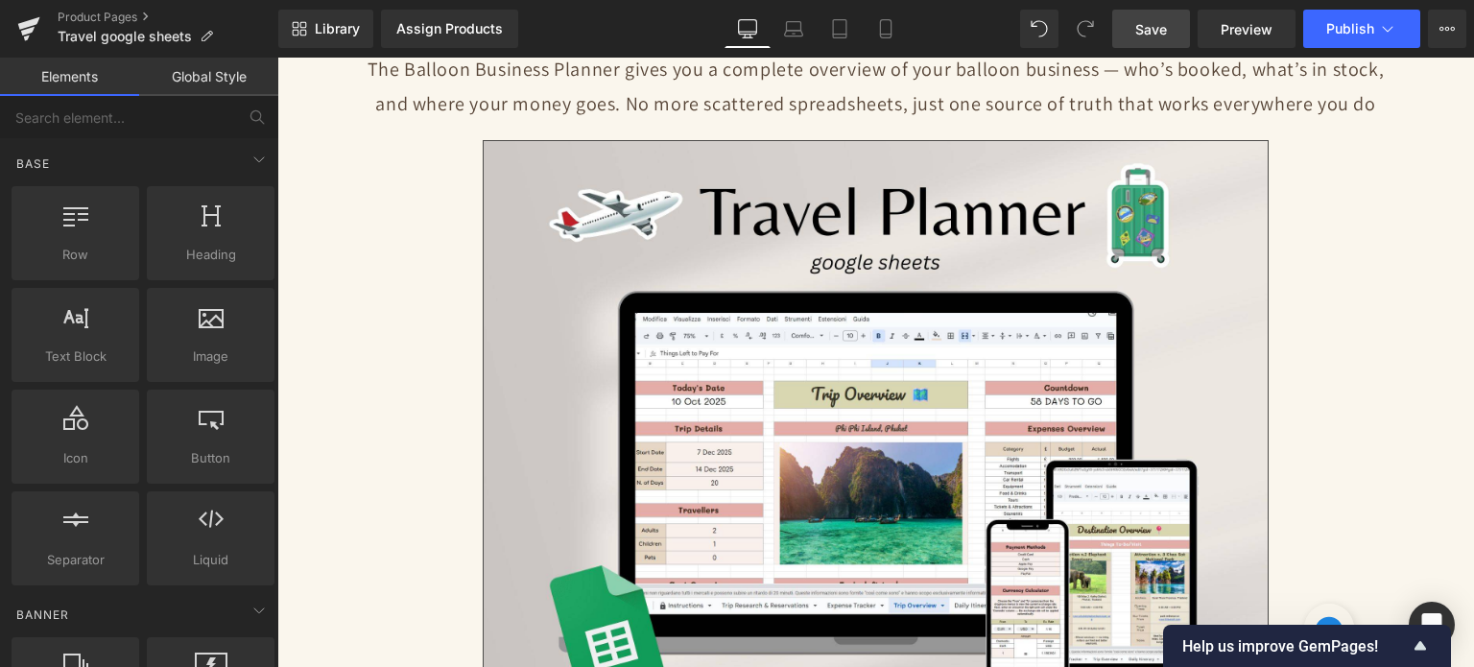
drag, startPoint x: 1129, startPoint y: 28, endPoint x: 770, endPoint y: 54, distance: 359.9
click at [1129, 28] on link "Save" at bounding box center [1151, 29] width 78 height 38
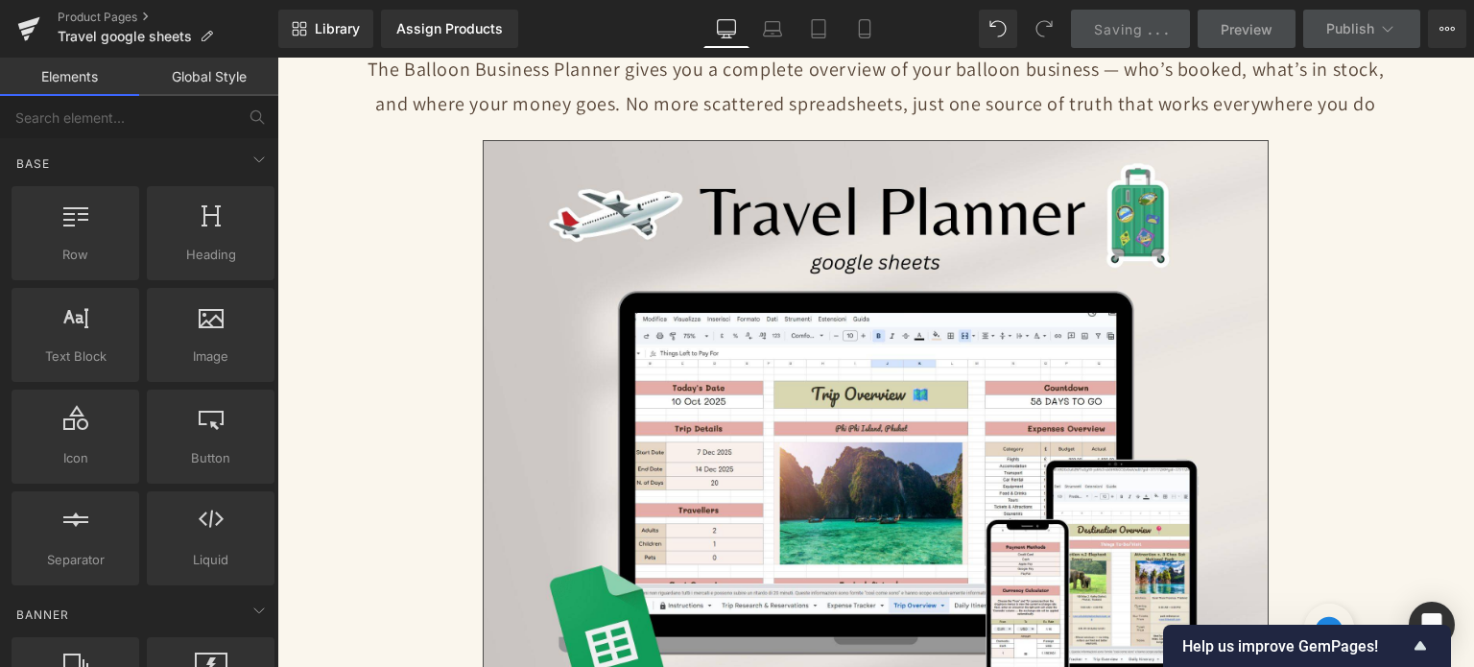
scroll to position [891, 0]
